Goal: Transaction & Acquisition: Subscribe to service/newsletter

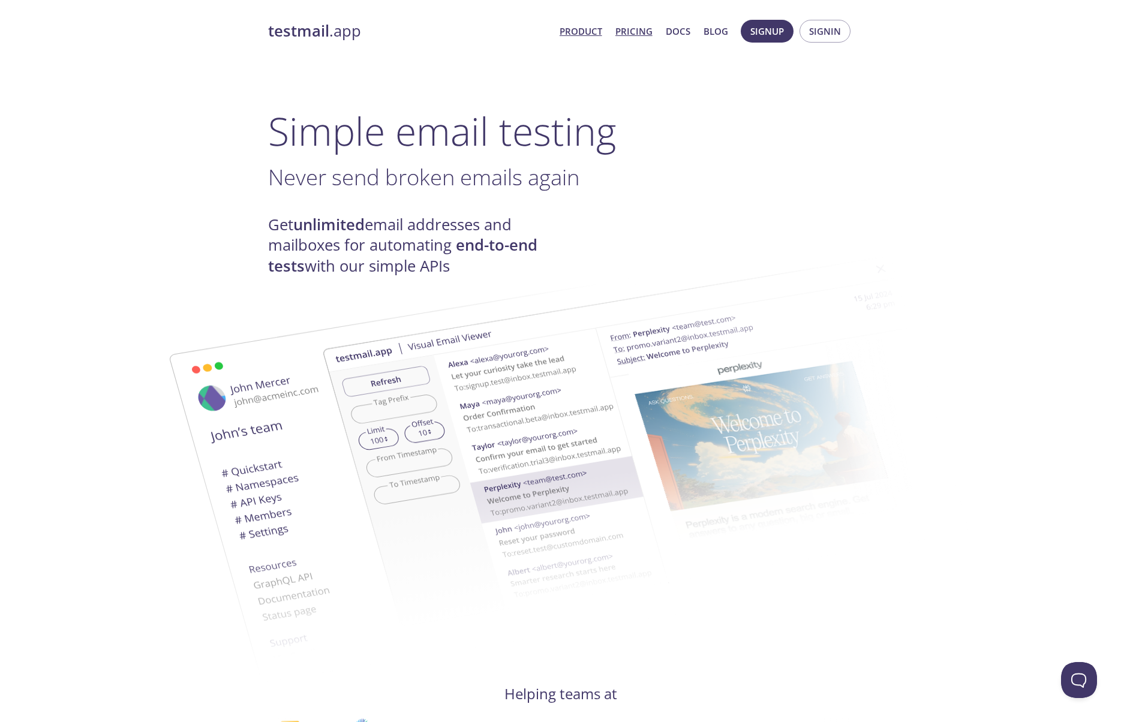
click at [641, 32] on link "Pricing" at bounding box center [633, 31] width 37 height 16
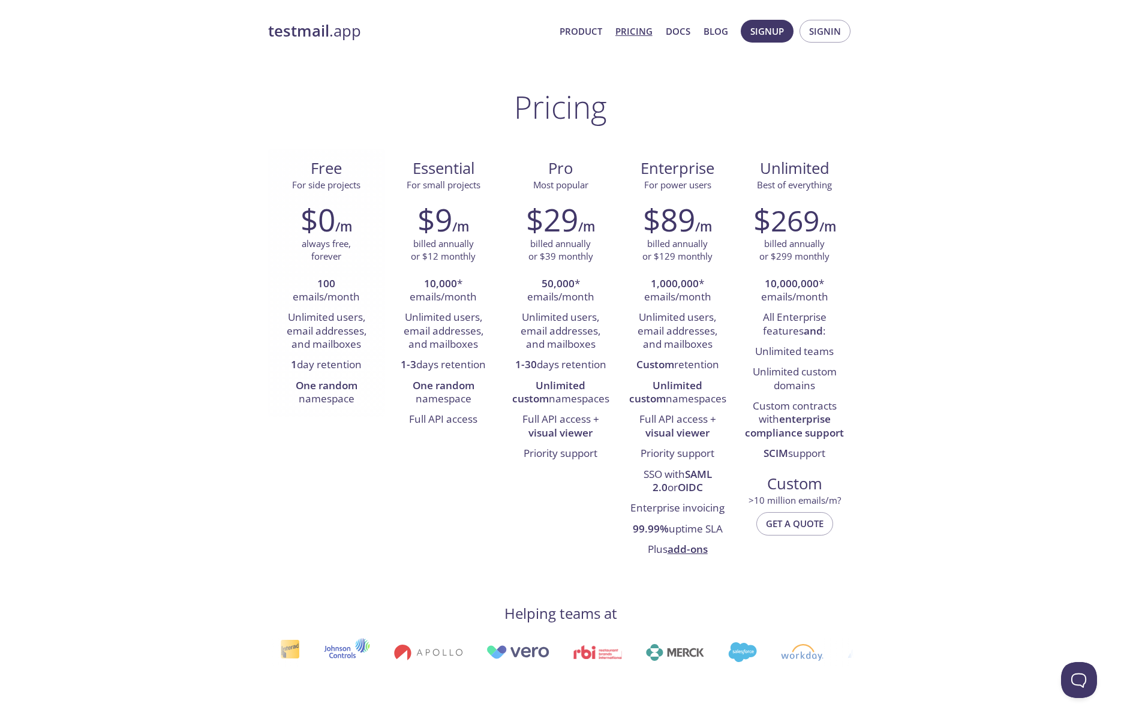
click at [317, 236] on h2 "$0" at bounding box center [317, 220] width 35 height 36
click at [775, 35] on span "Signup" at bounding box center [767, 31] width 34 height 16
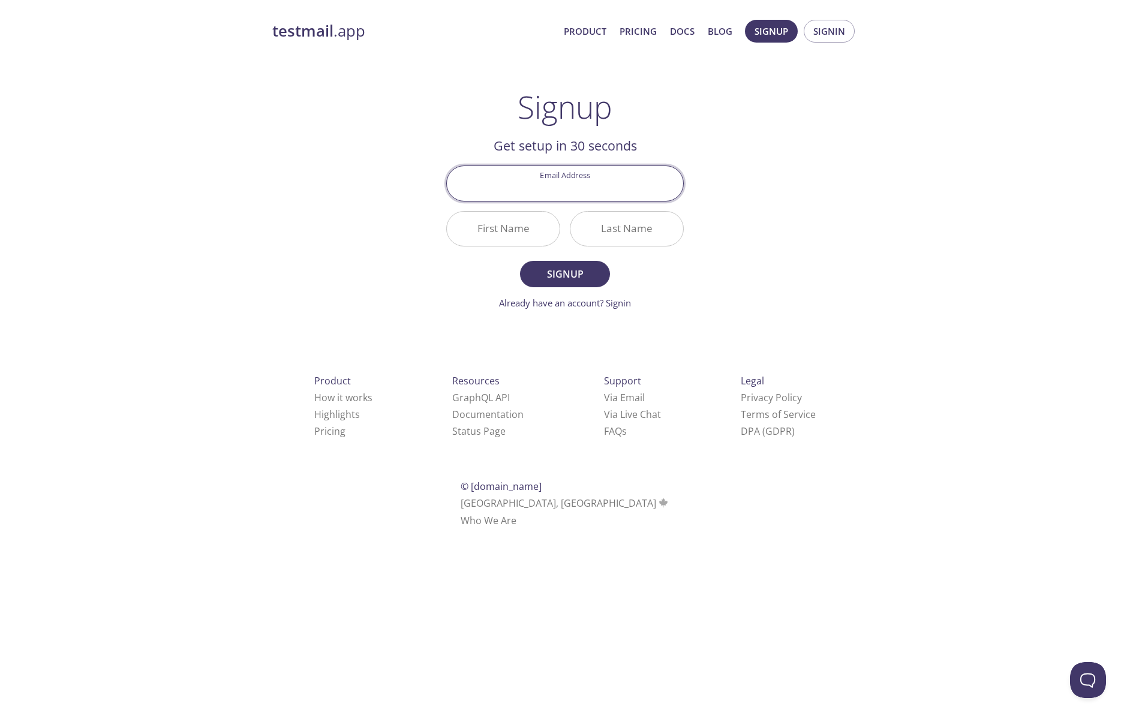
click at [551, 190] on input "Email Address" at bounding box center [565, 183] width 236 height 34
click at [0, 543] on com-1password-button at bounding box center [0, 543] width 0 height 0
click at [521, 232] on input "First Name" at bounding box center [503, 229] width 113 height 34
click at [548, 178] on input "Email Address" at bounding box center [565, 183] width 236 height 34
